Goal: Use online tool/utility

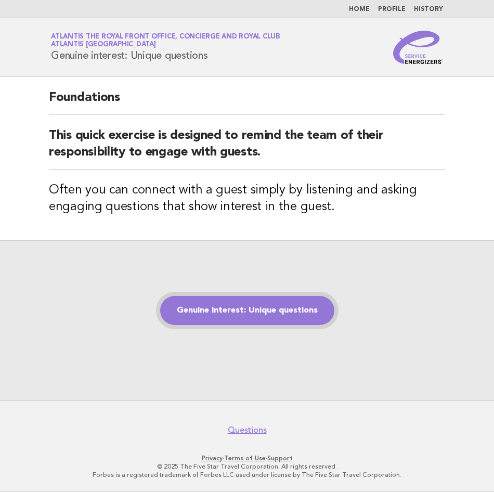
click at [241, 314] on link "Genuine interest: Unique questions" at bounding box center [247, 310] width 174 height 29
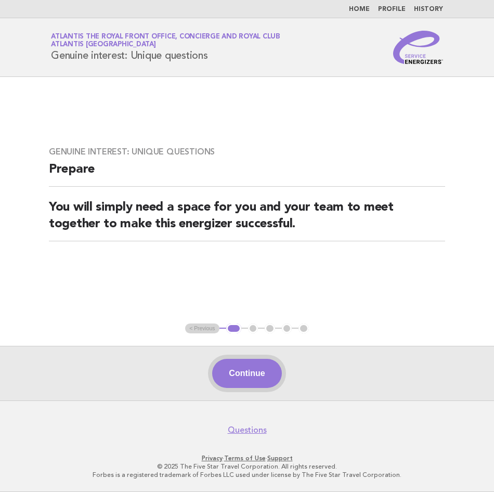
click at [271, 365] on button "Continue" at bounding box center [246, 373] width 69 height 29
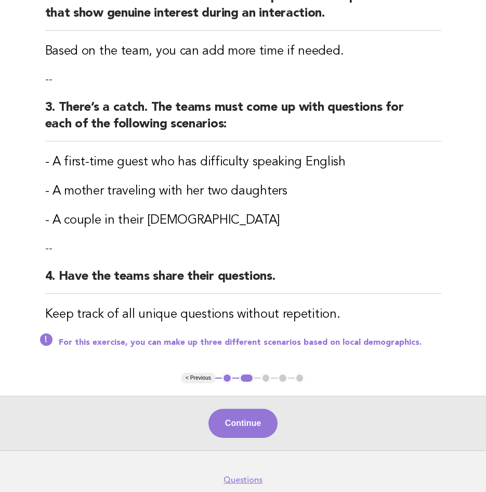
scroll to position [260, 0]
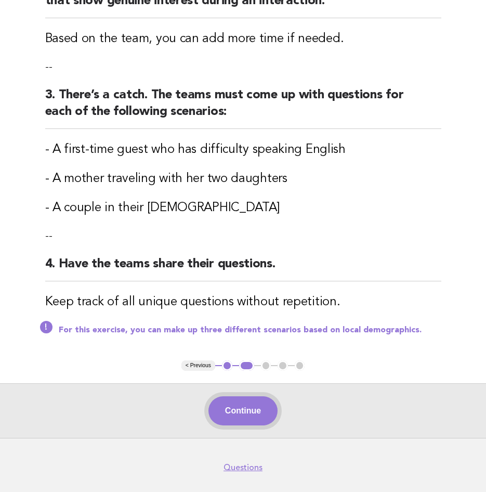
click at [221, 419] on button "Continue" at bounding box center [243, 410] width 69 height 29
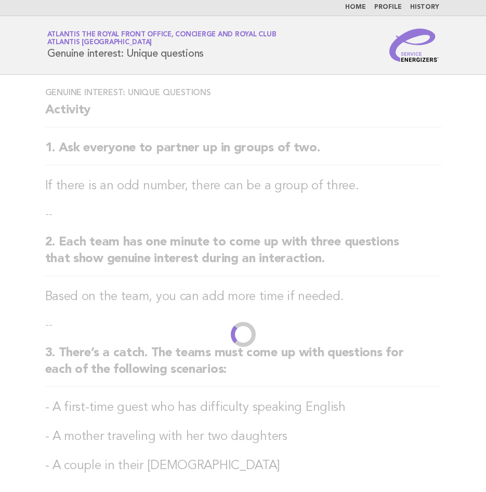
scroll to position [0, 0]
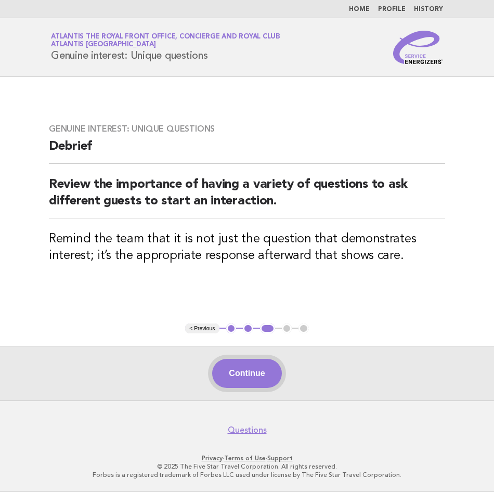
click at [232, 370] on button "Continue" at bounding box center [246, 373] width 69 height 29
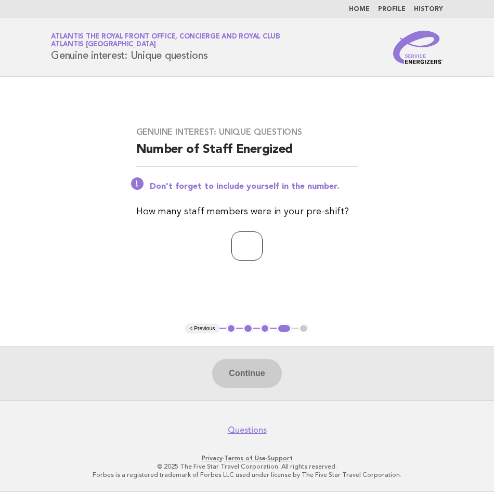
click at [241, 241] on input "number" at bounding box center [247, 246] width 31 height 29
type input "*"
click at [242, 378] on button "Continue" at bounding box center [246, 373] width 69 height 29
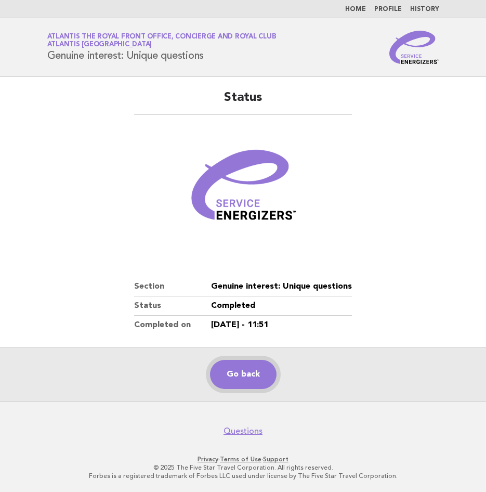
click at [224, 380] on link "Go back" at bounding box center [243, 374] width 67 height 29
